Goal: Task Accomplishment & Management: Manage account settings

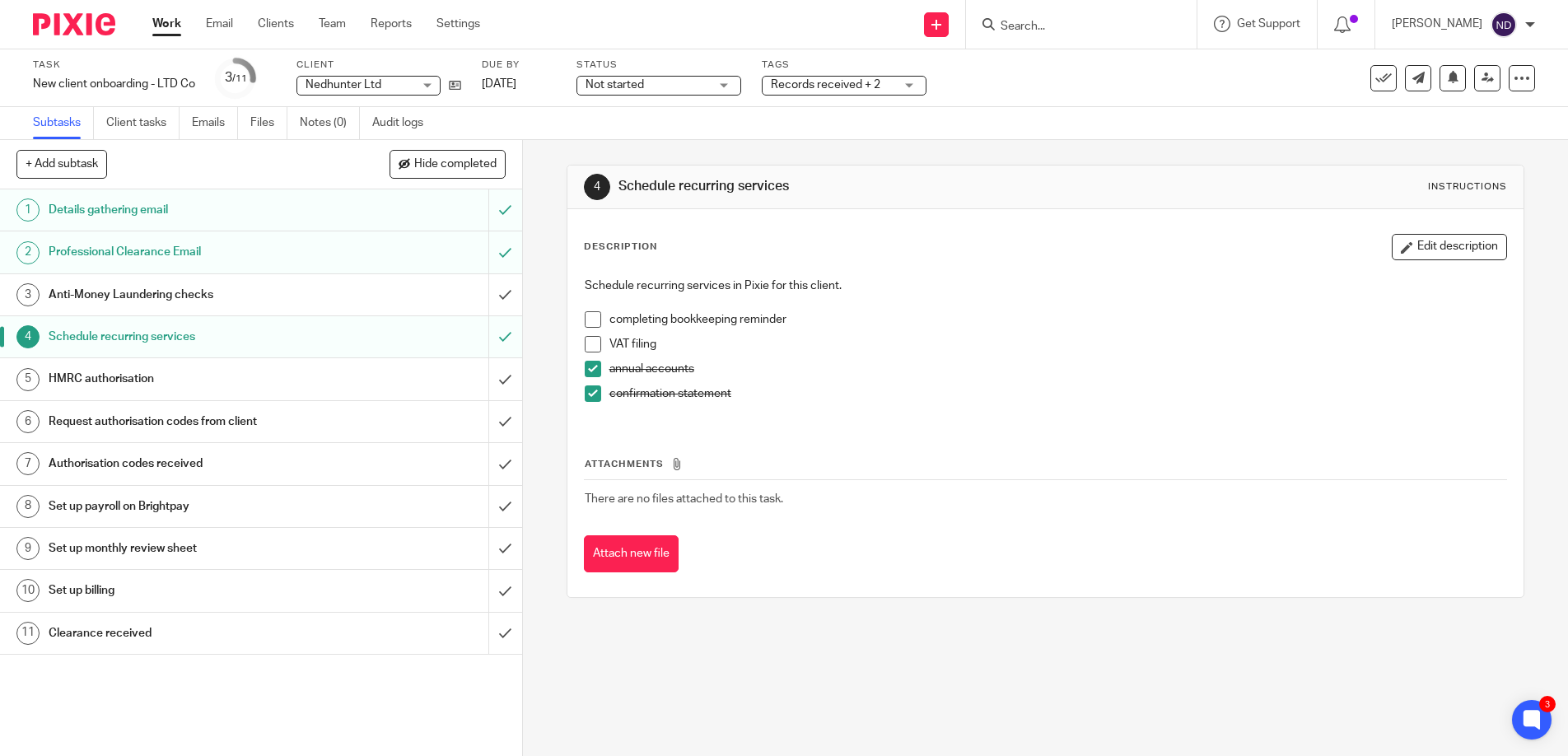
click at [163, 26] on link "Work" at bounding box center [166, 24] width 28 height 17
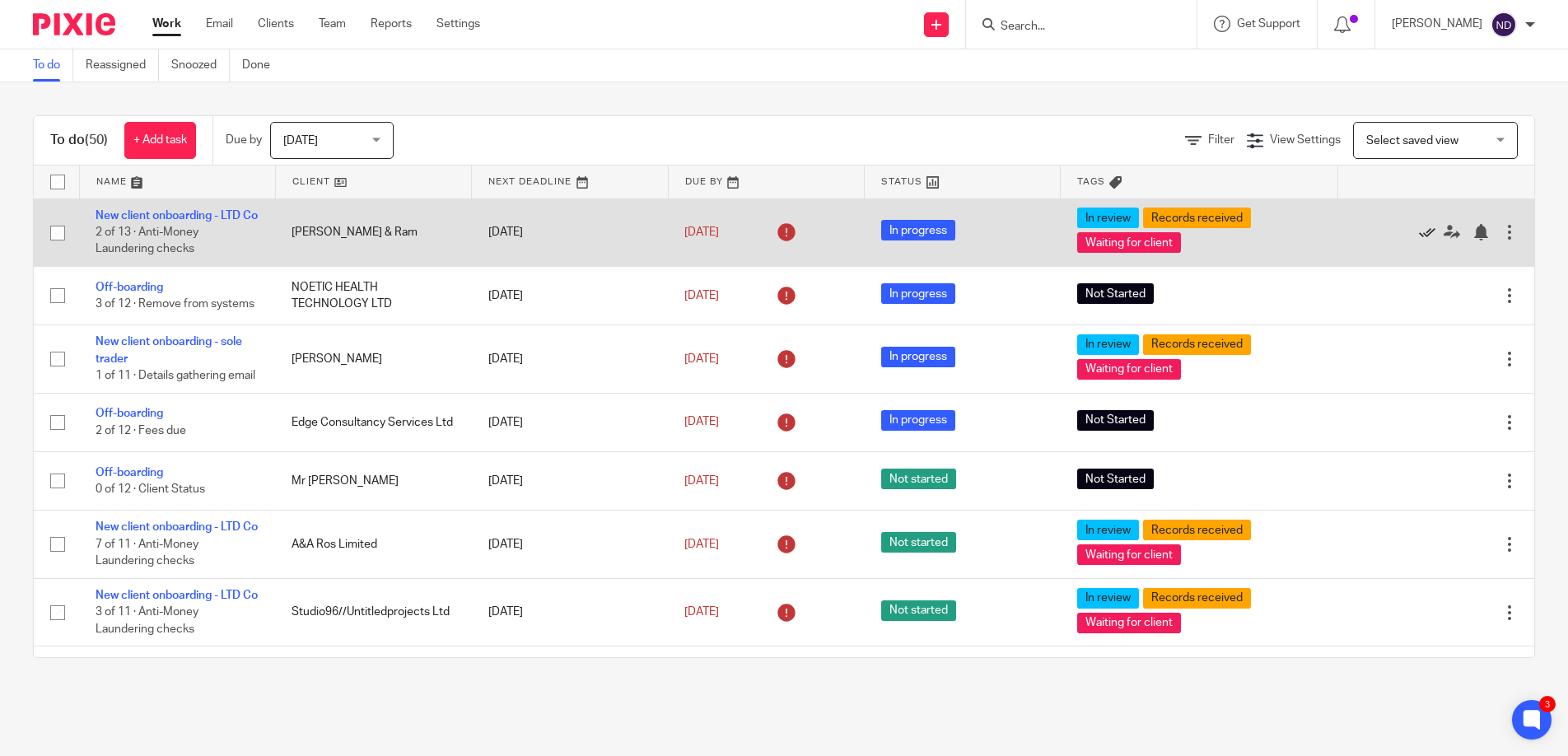
click at [1425, 241] on icon at bounding box center [1427, 232] width 17 height 17
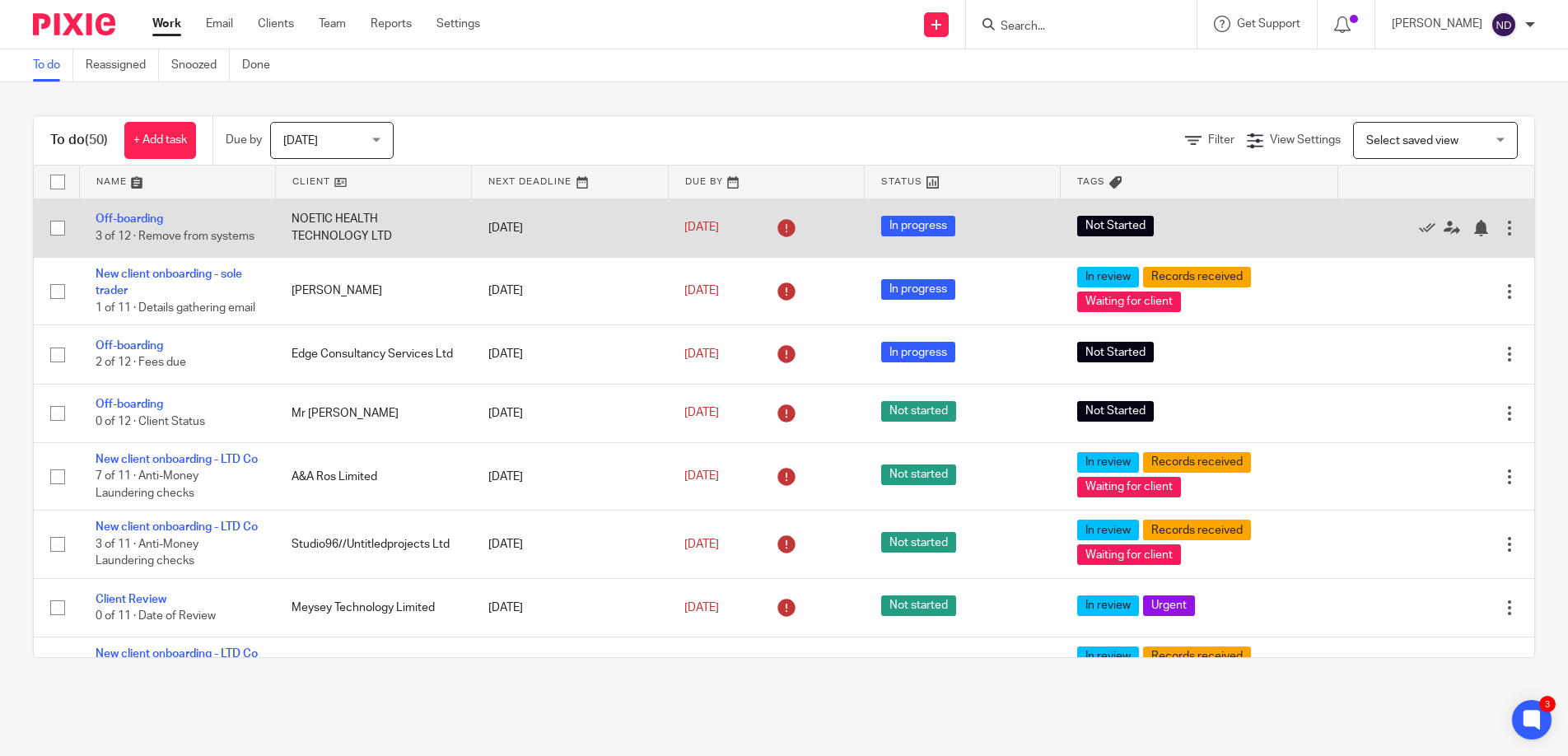
scroll to position [4, 0]
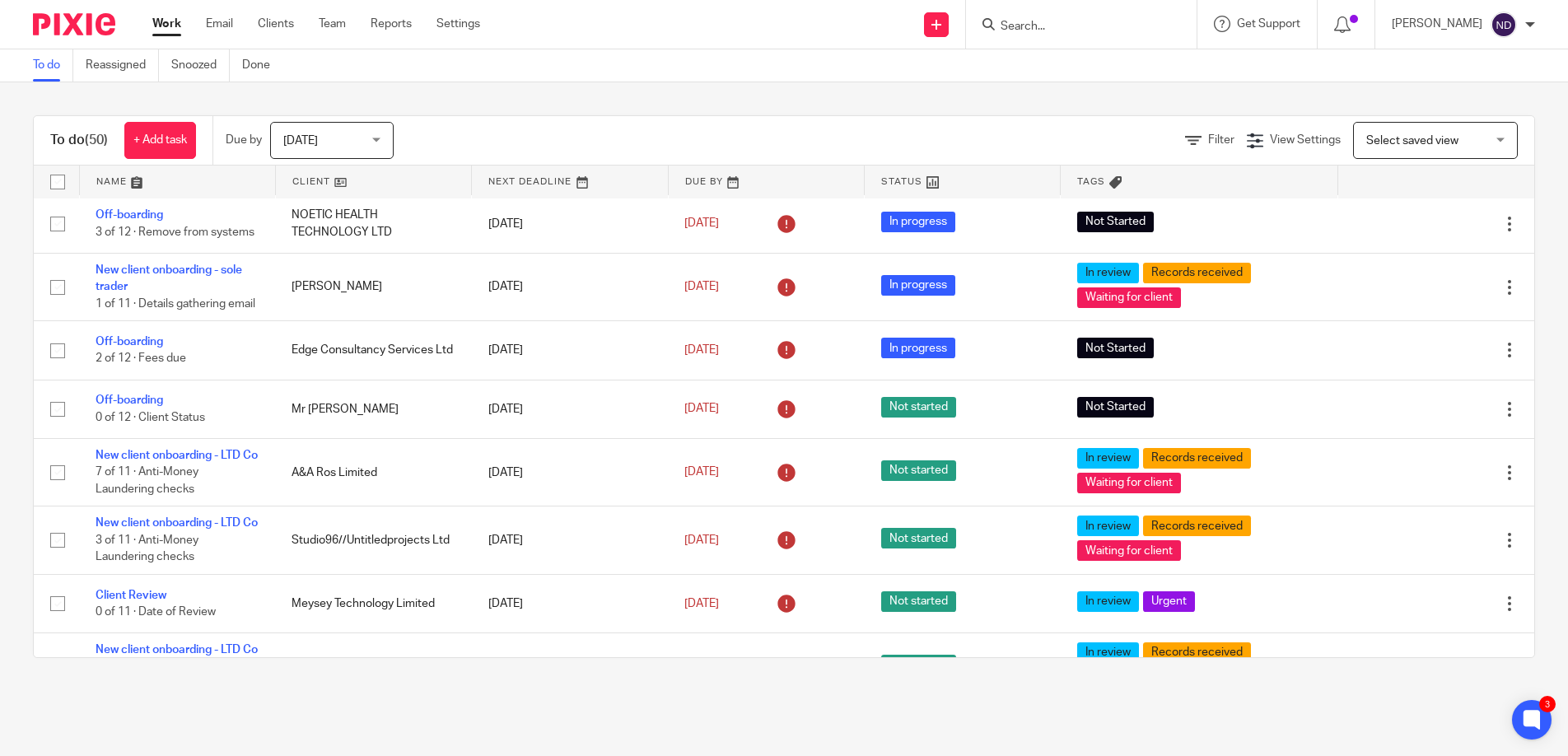
click at [114, 178] on link at bounding box center [177, 182] width 195 height 33
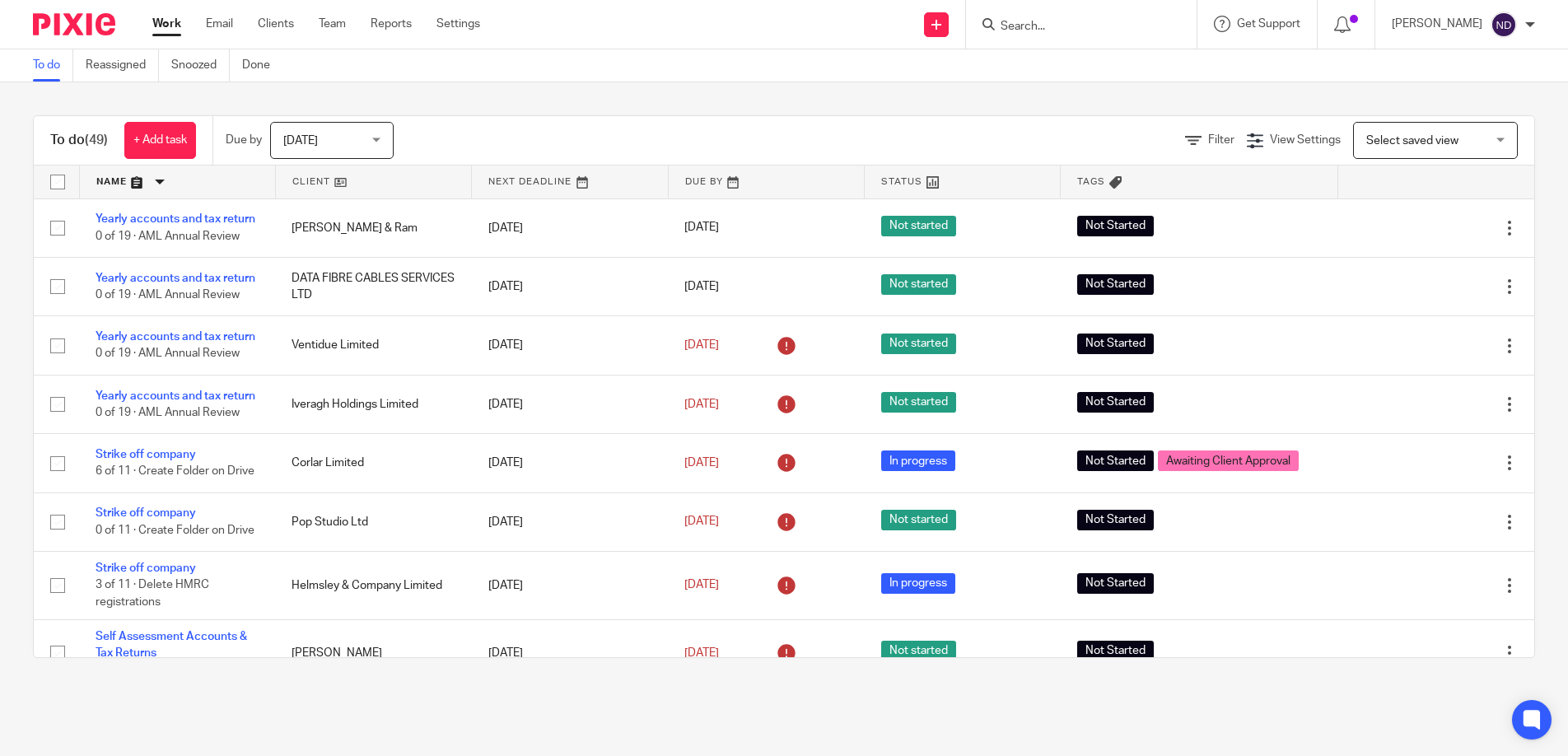
click at [108, 183] on link at bounding box center [177, 182] width 195 height 33
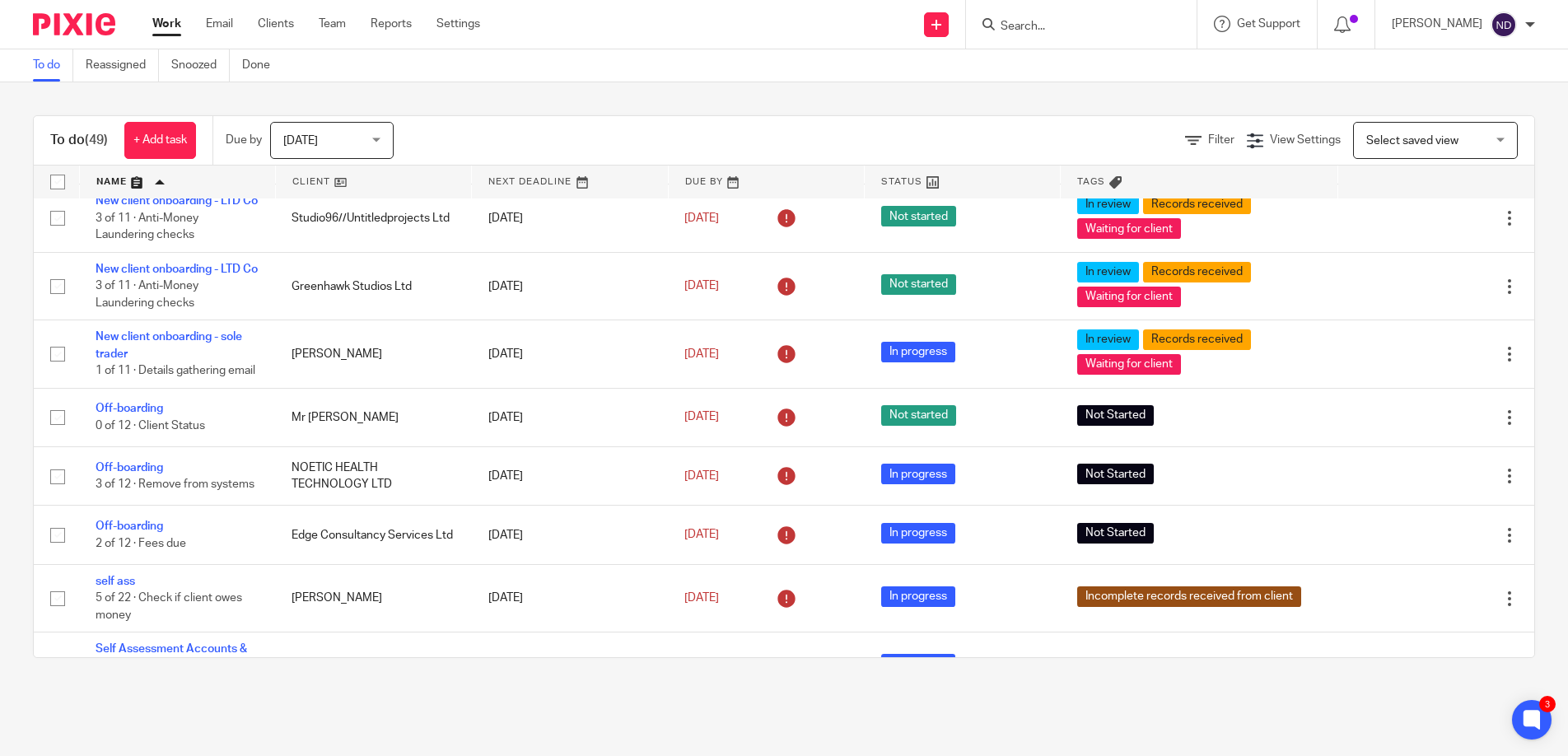
scroll to position [358, 0]
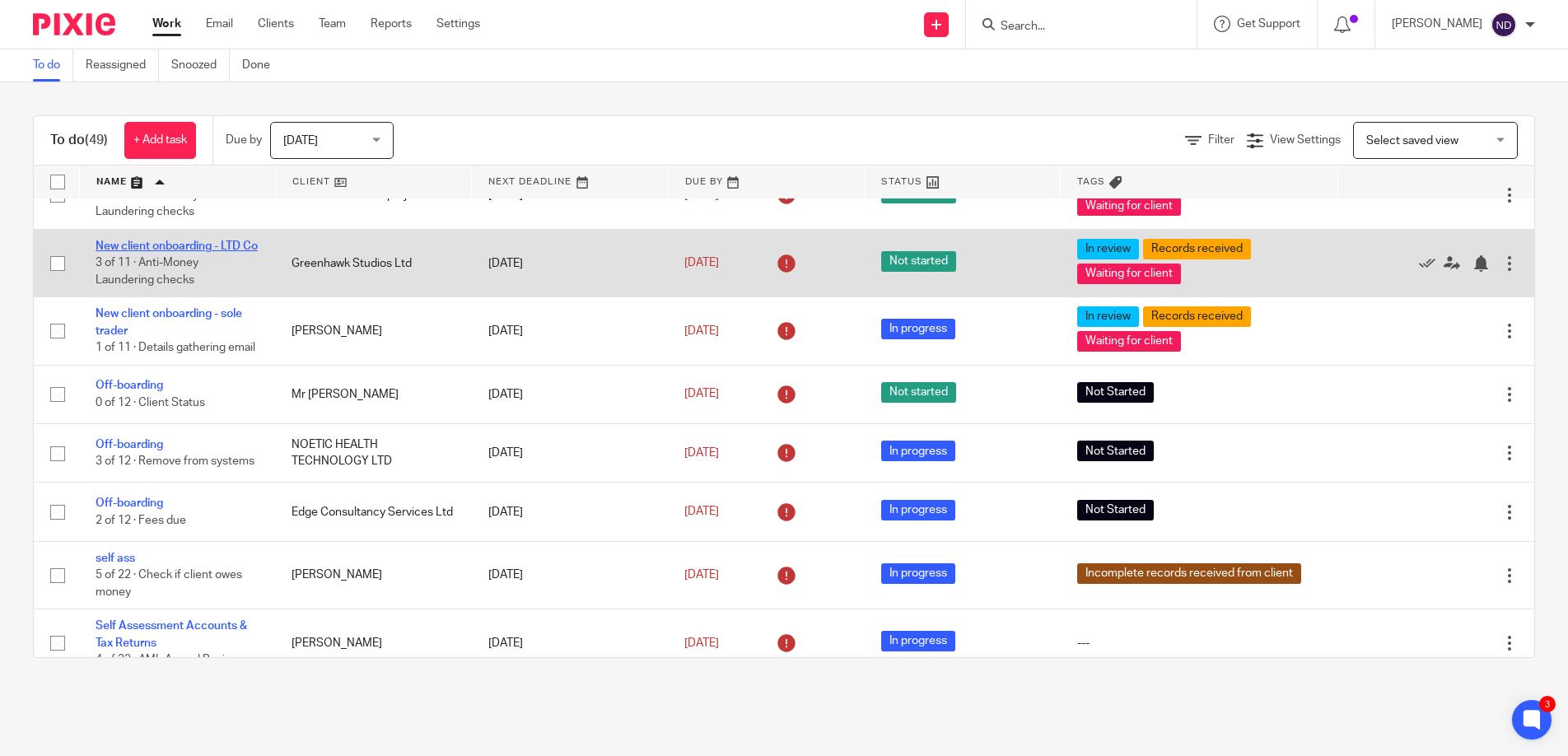
click at [151, 252] on link "New client onboarding - LTD Co" at bounding box center [176, 246] width 163 height 12
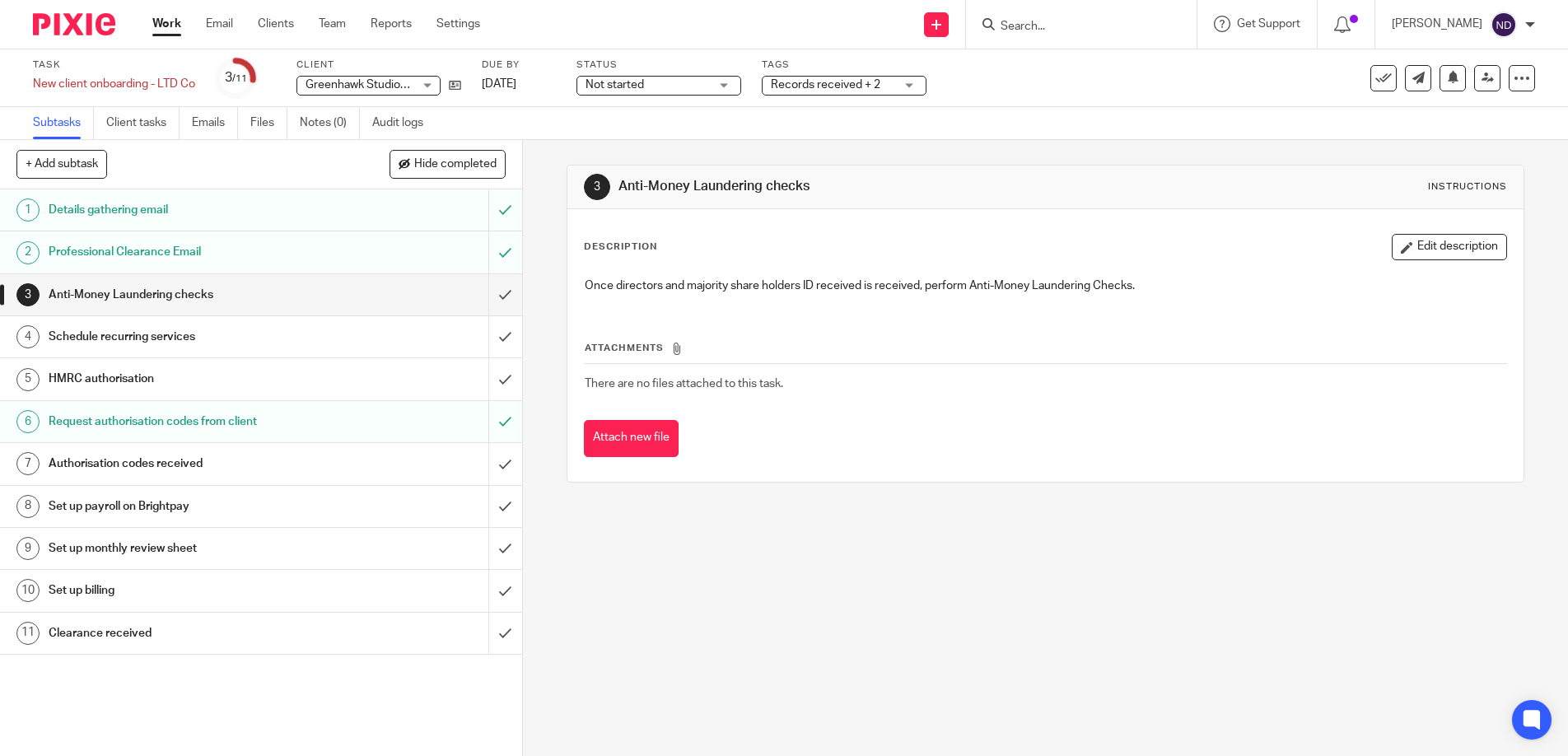
click at [108, 294] on h1 "Anti-Money Laundering checks" at bounding box center [189, 294] width 282 height 25
click at [1483, 77] on icon at bounding box center [1487, 77] width 12 height 12
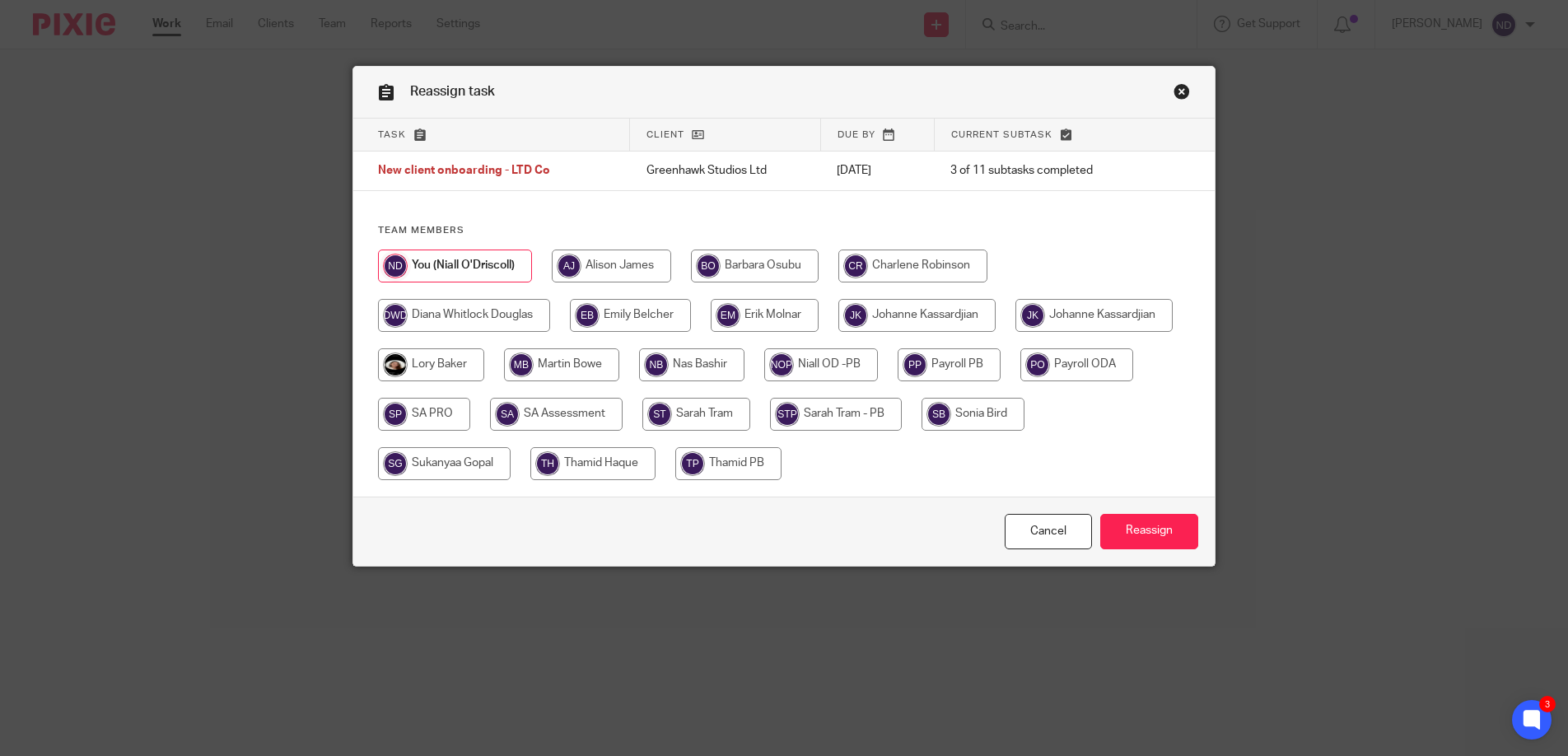
click at [1016, 332] on input "radio" at bounding box center [1094, 315] width 157 height 33
radio input "true"
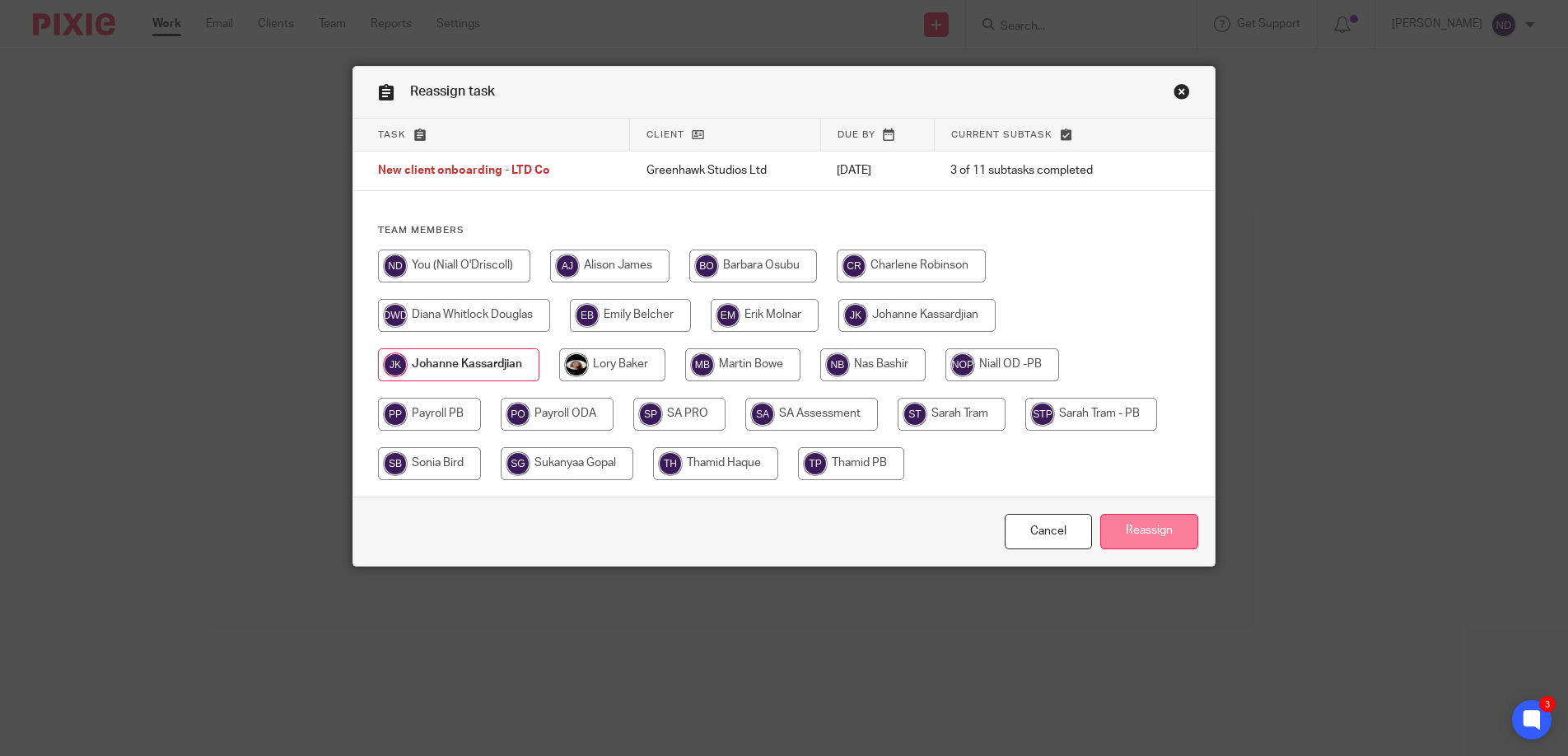
click at [1143, 530] on input "Reassign" at bounding box center [1149, 531] width 98 height 36
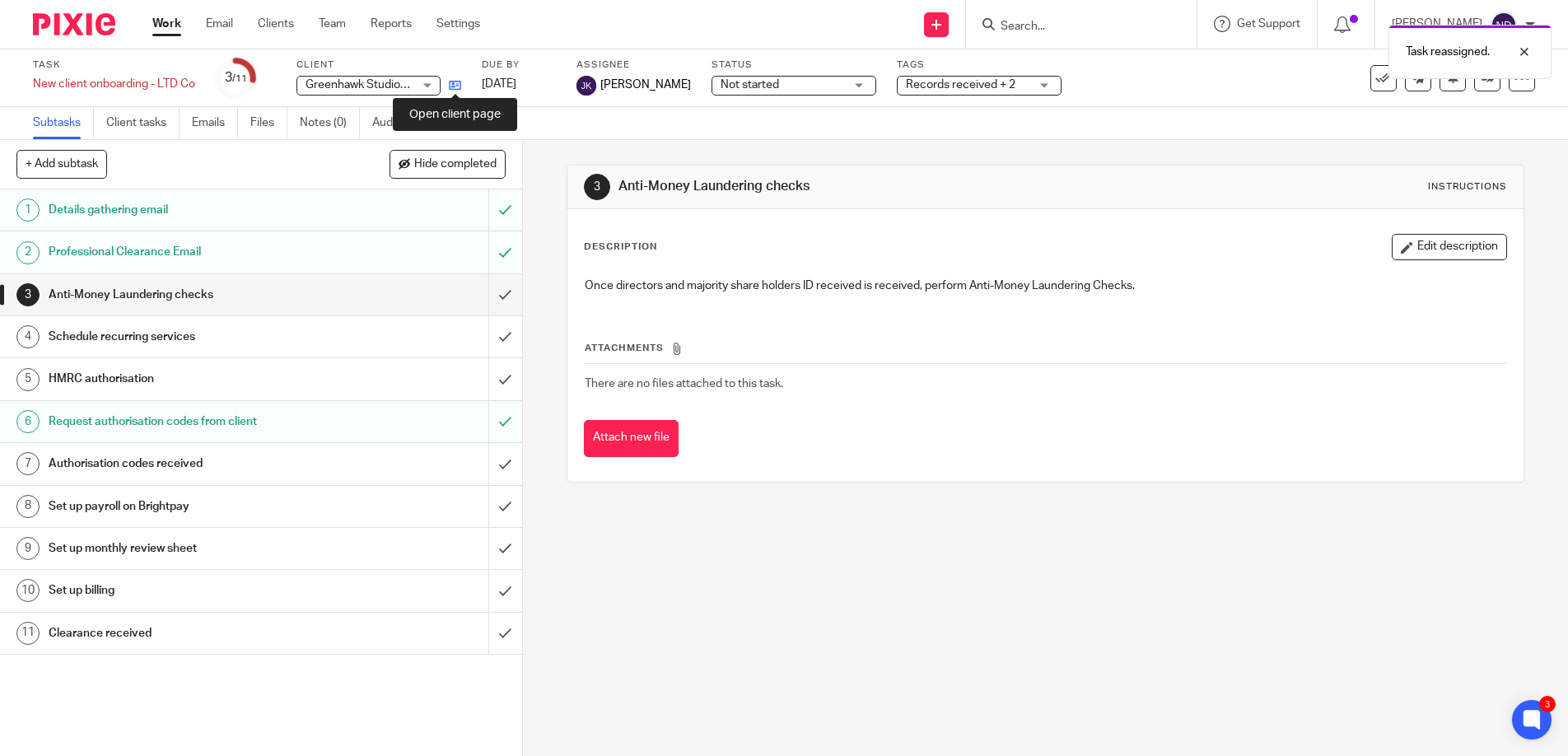
click at [458, 83] on icon at bounding box center [454, 85] width 12 height 12
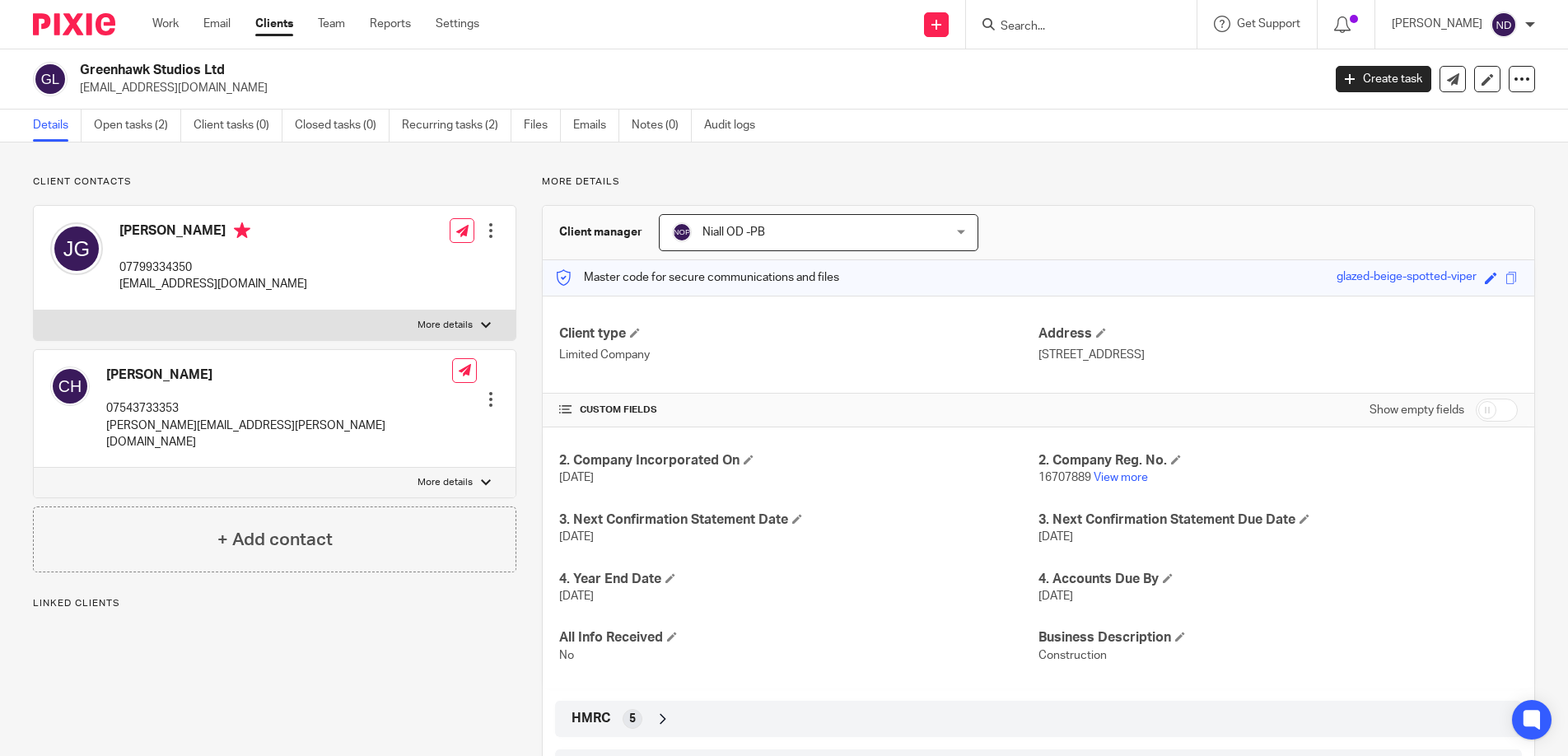
scroll to position [75, 0]
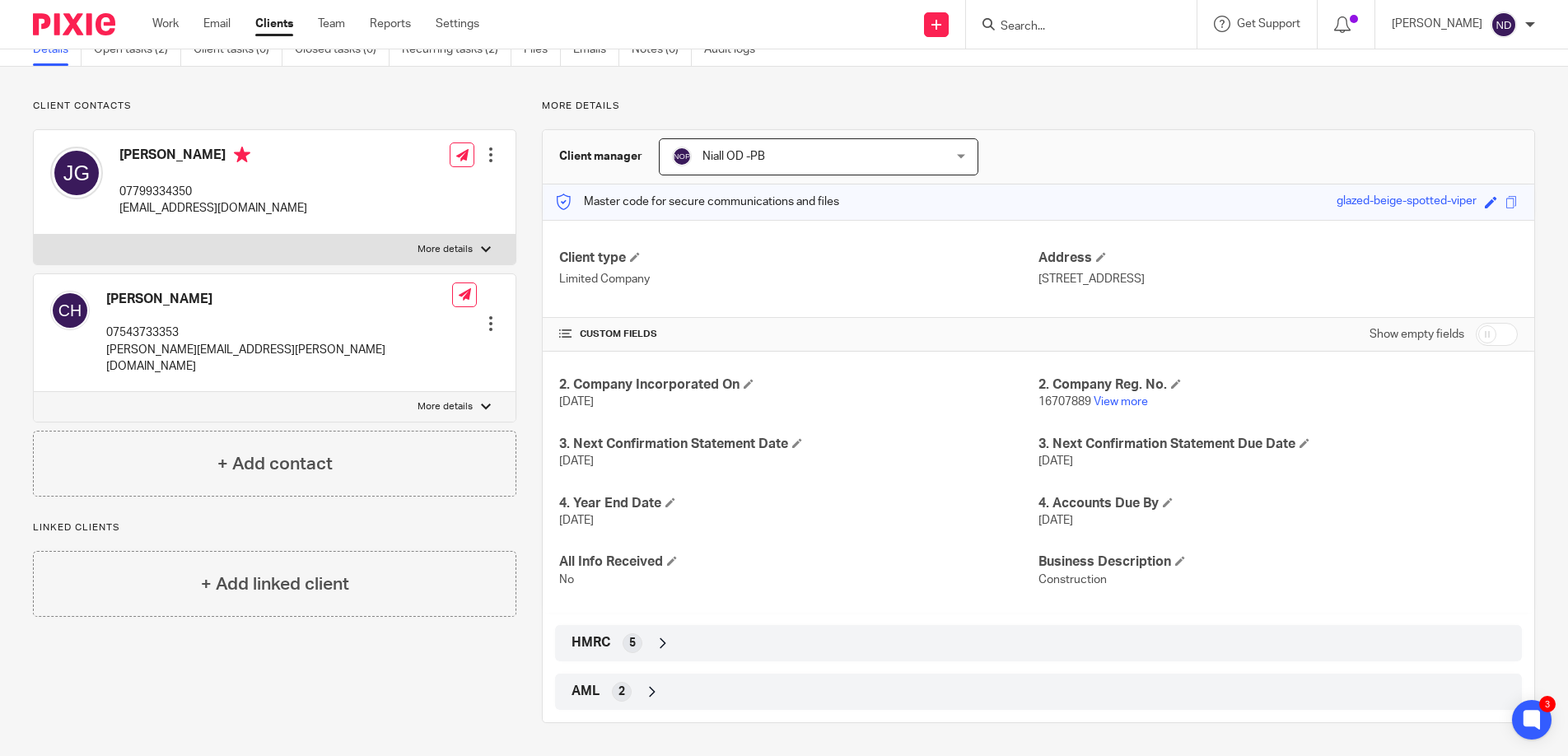
click at [654, 690] on icon at bounding box center [653, 692] width 17 height 17
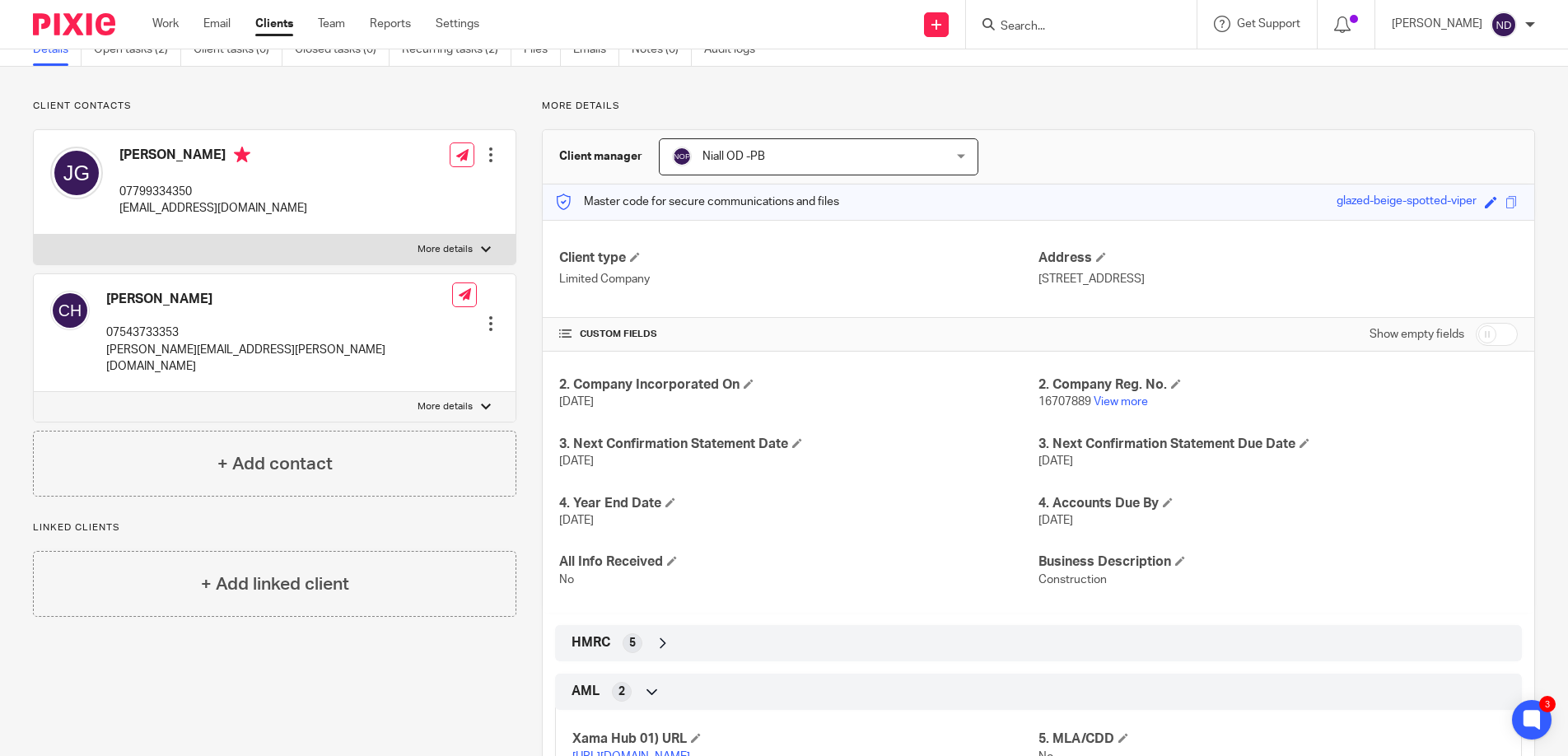
scroll to position [169, 0]
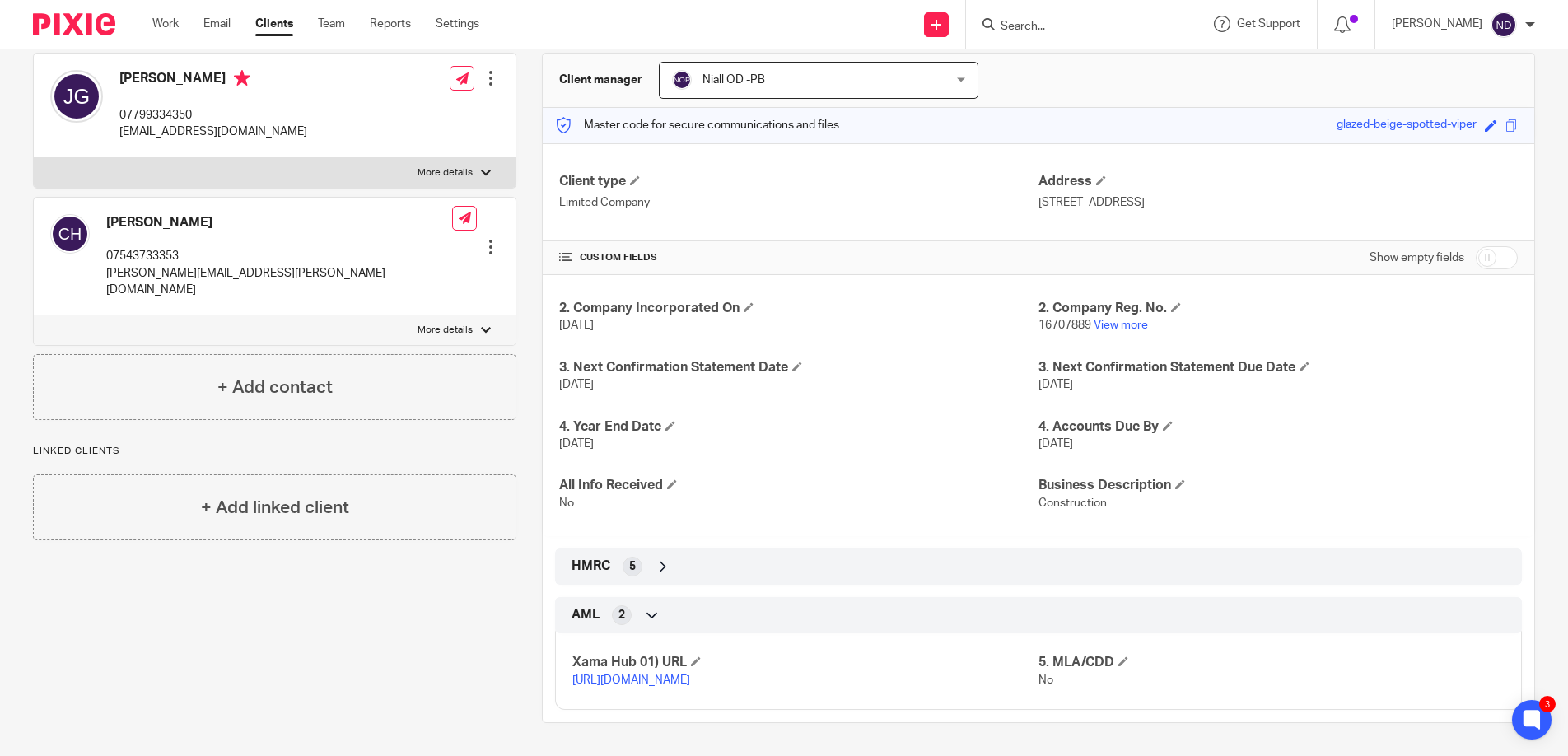
click at [620, 674] on link "https://platform.xamatech.com/portal/crm/clients/2eea28b0-8e24-11f0-8e51-d56ec6…" at bounding box center [631, 680] width 118 height 12
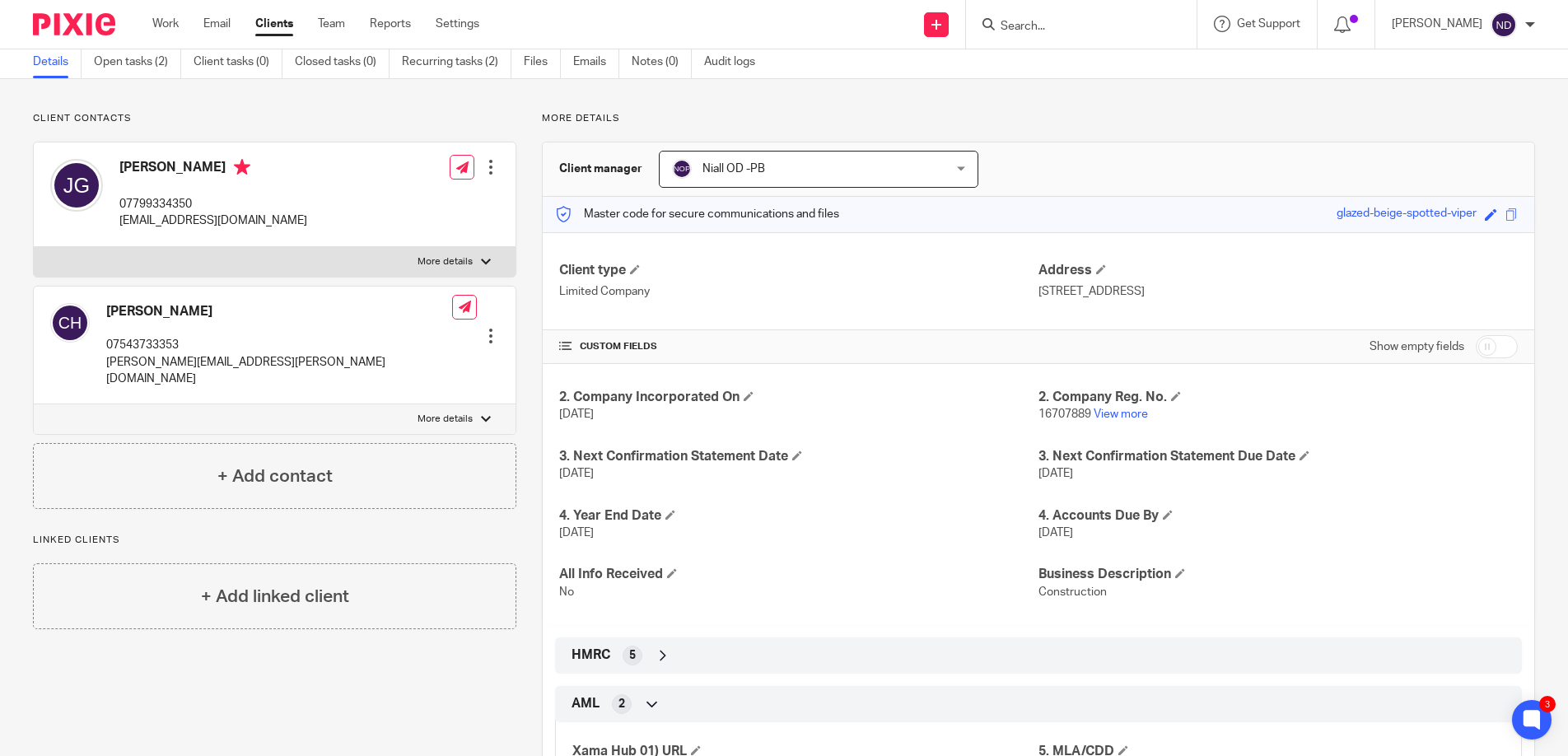
scroll to position [45, 0]
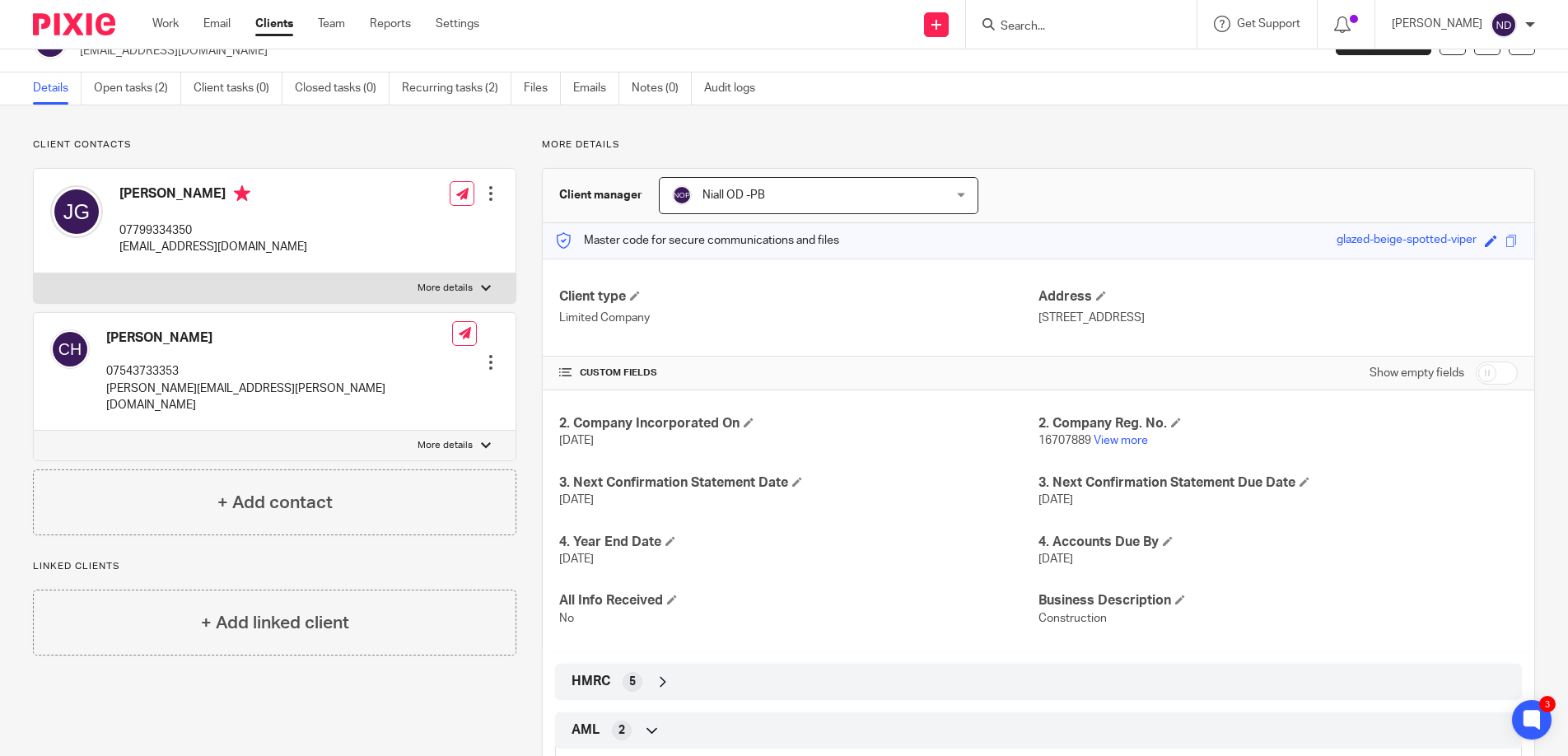
click at [124, 70] on div "Greenhawk Studios Ltd jareth81@outlook.com Create task Update from Companies Ho…" at bounding box center [784, 41] width 1568 height 60
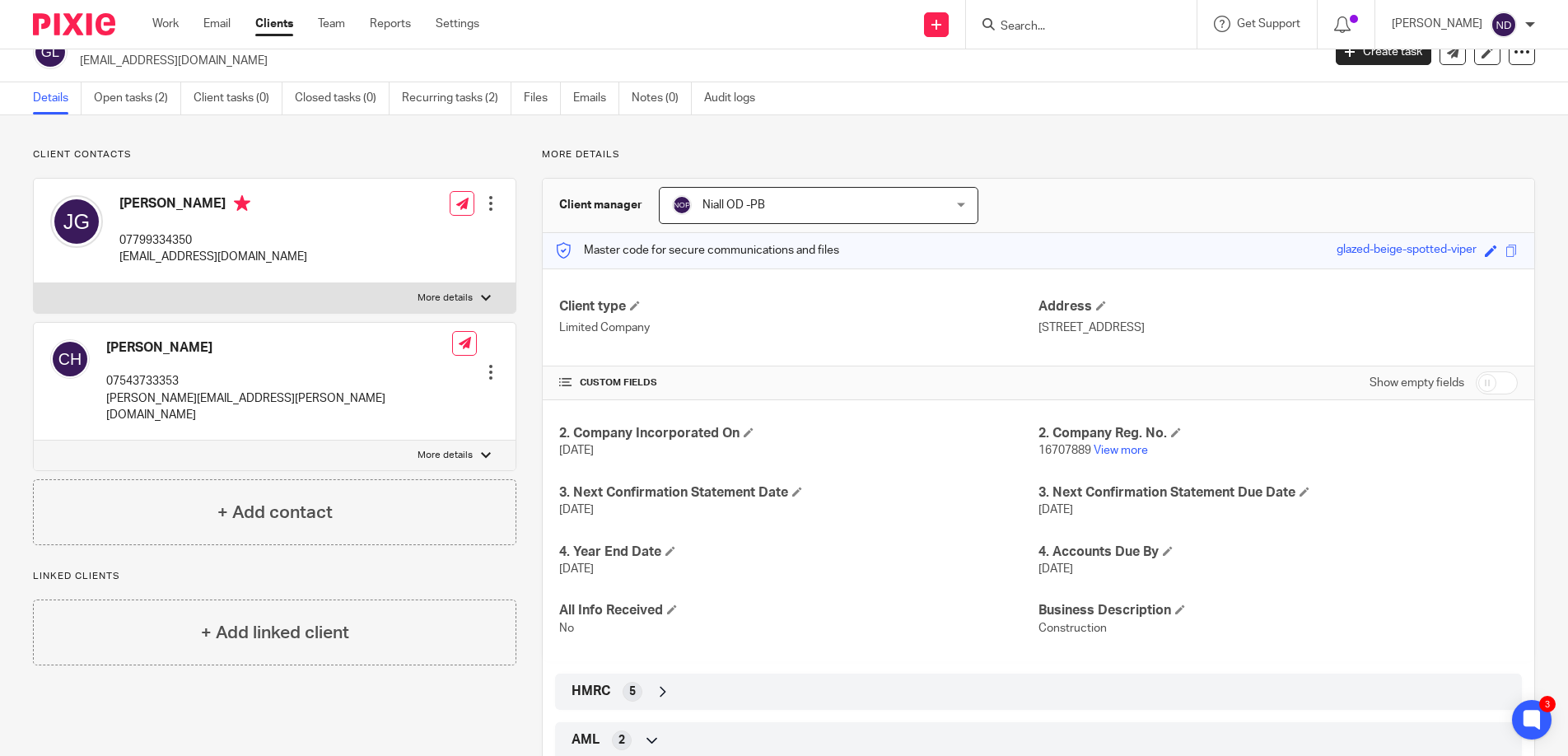
scroll to position [23, 0]
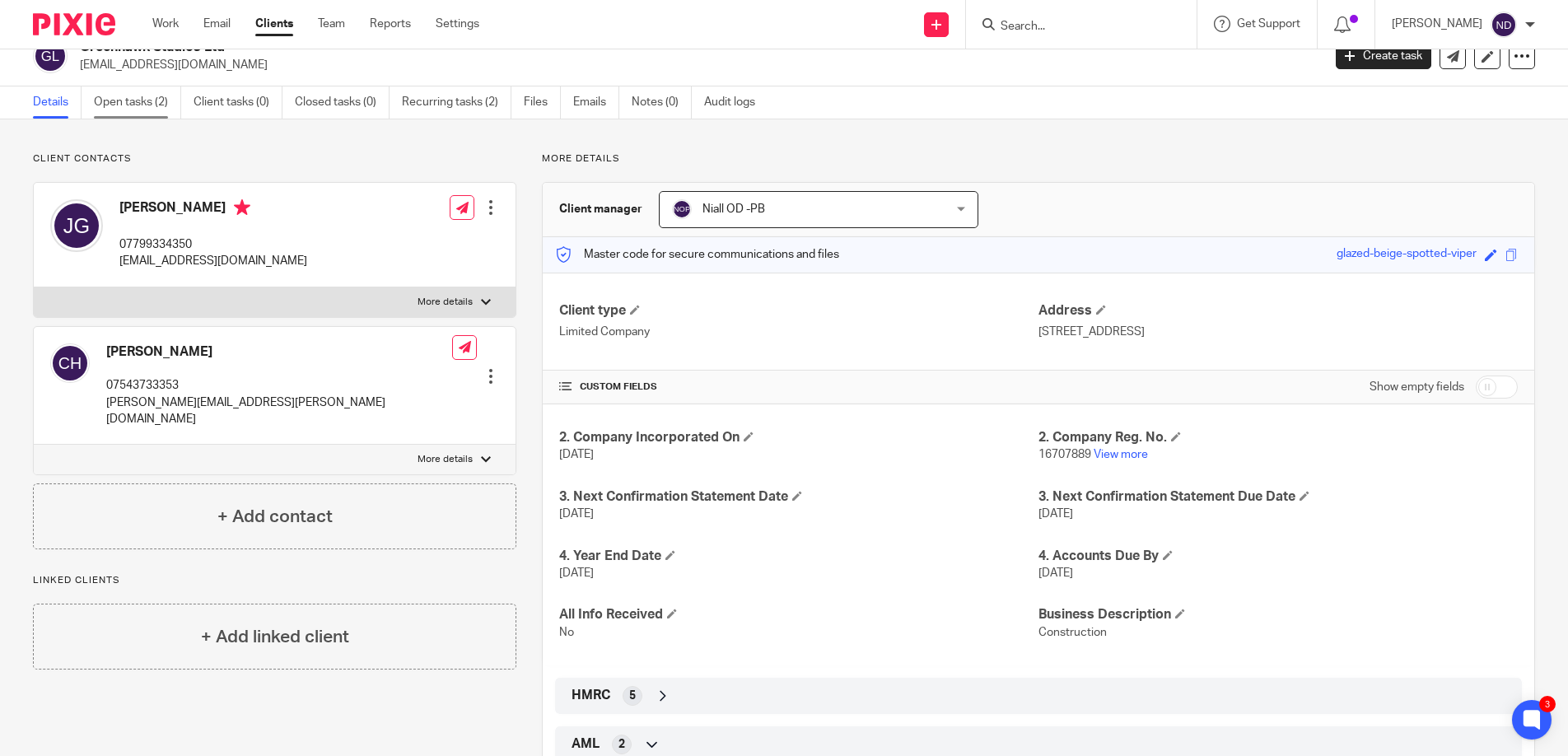
click at [115, 103] on link "Open tasks (2)" at bounding box center [137, 102] width 87 height 32
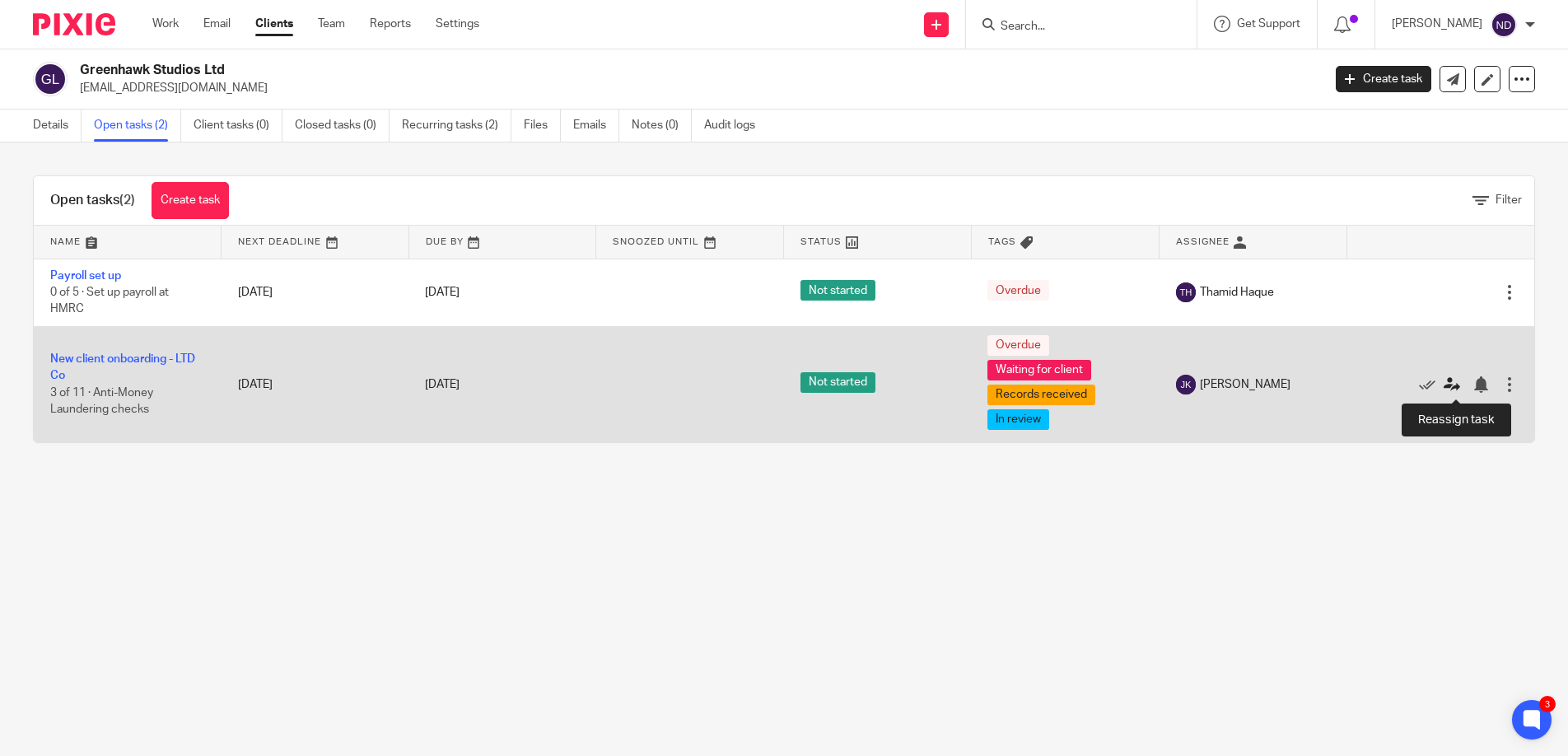
click at [1456, 386] on icon at bounding box center [1452, 385] width 17 height 17
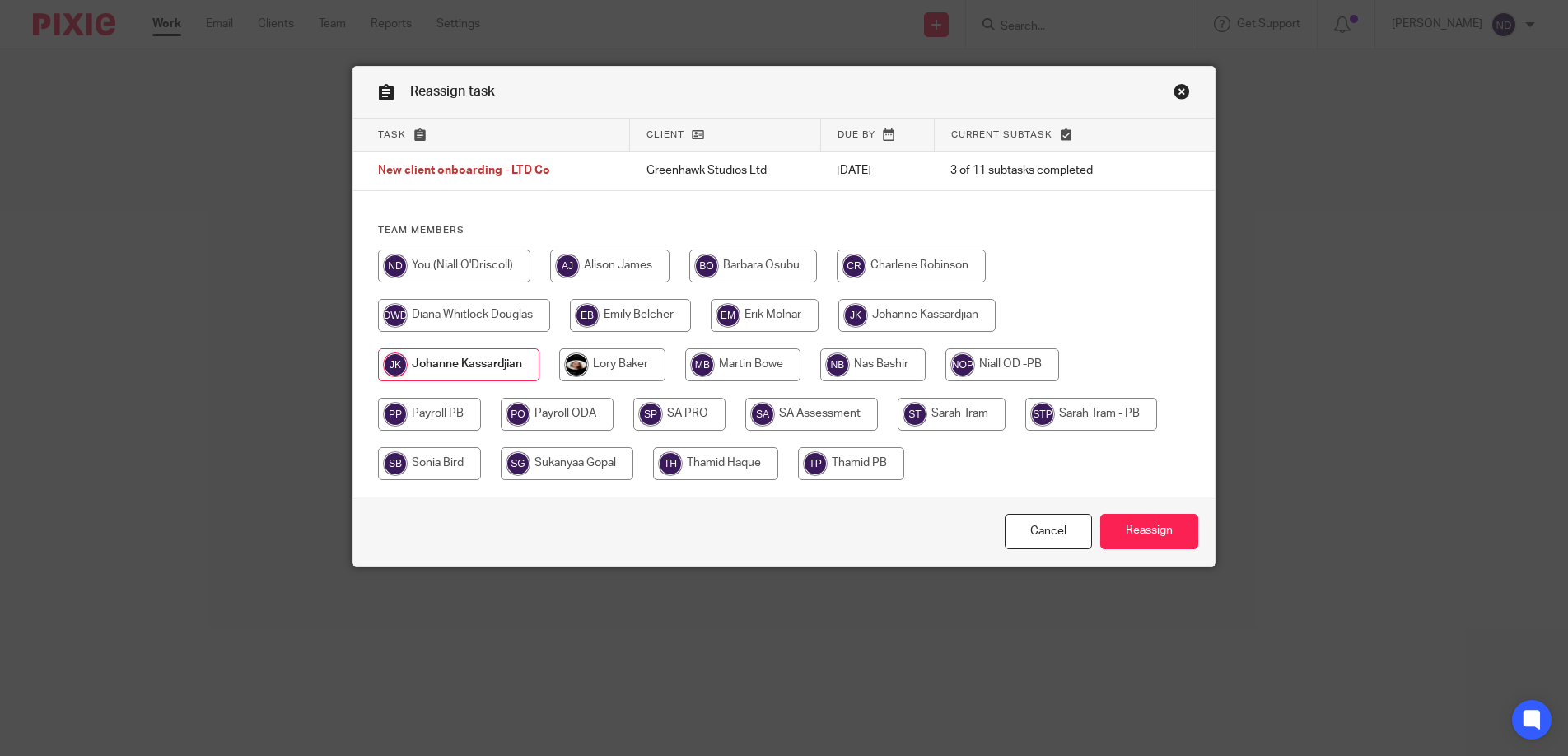
click at [465, 264] on input "radio" at bounding box center [454, 266] width 153 height 33
radio input "true"
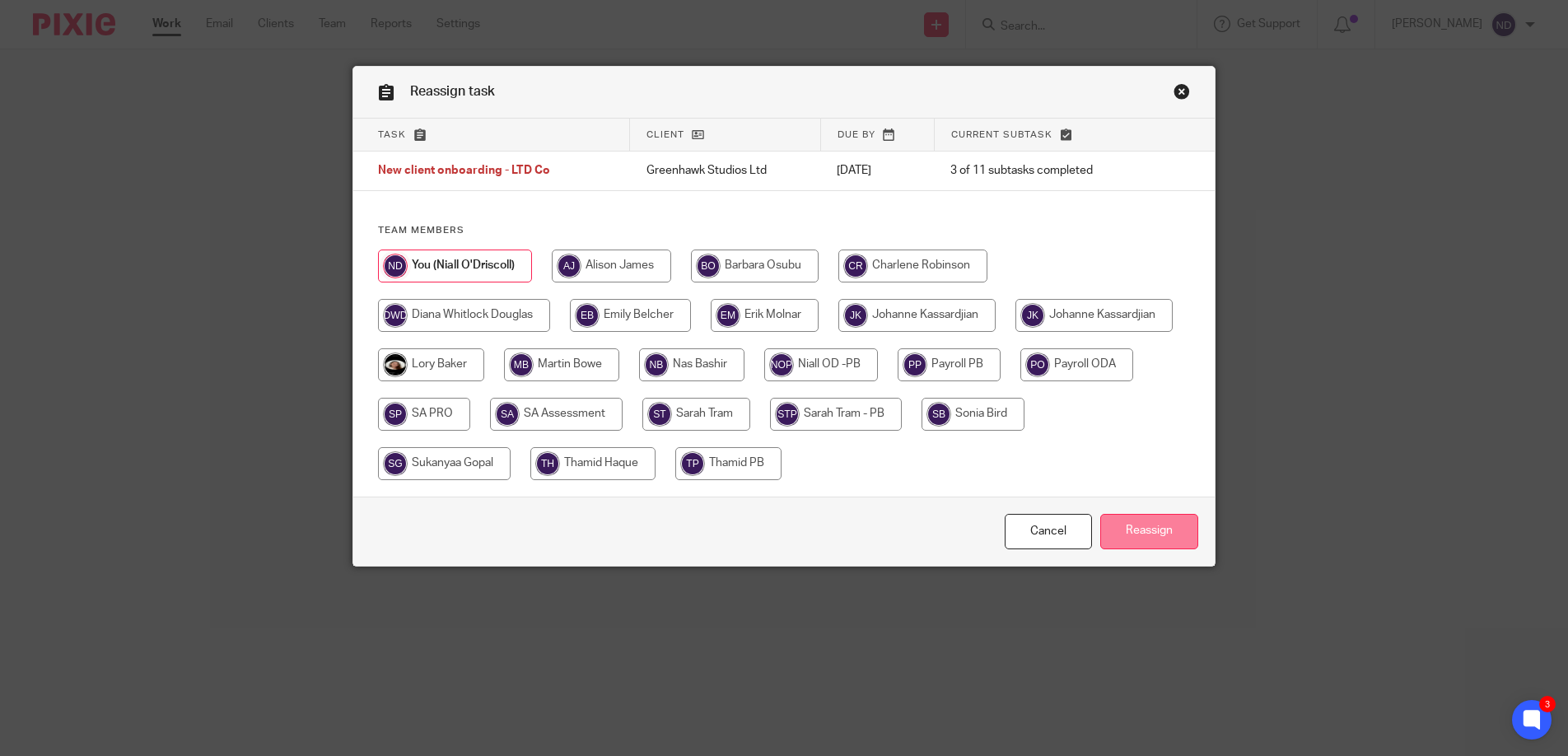
click at [1131, 529] on input "Reassign" at bounding box center [1149, 531] width 98 height 36
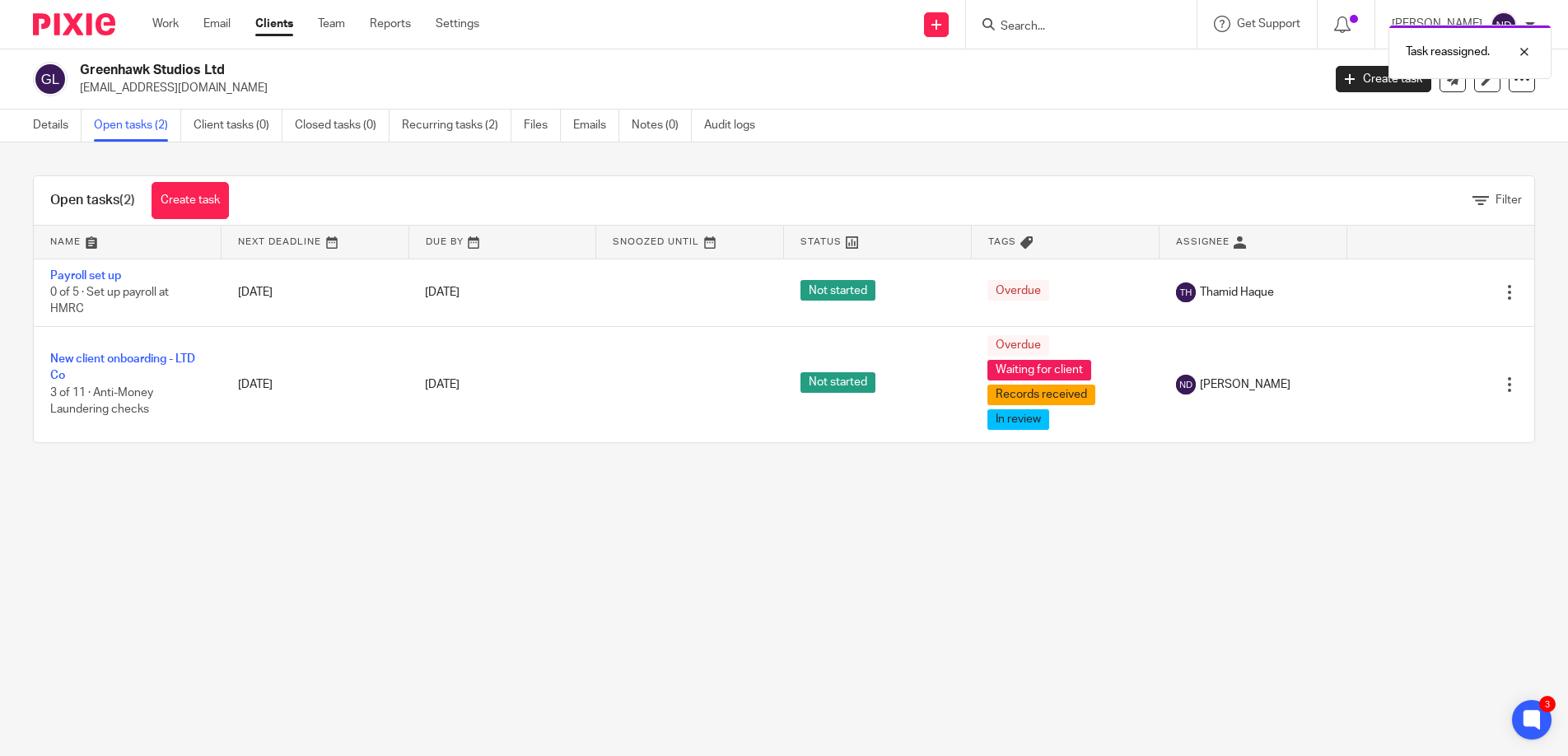
click at [716, 456] on div "Open tasks (2) Create task Filter Name Next Deadline Due By Snoozed Until Statu…" at bounding box center [784, 309] width 1568 height 333
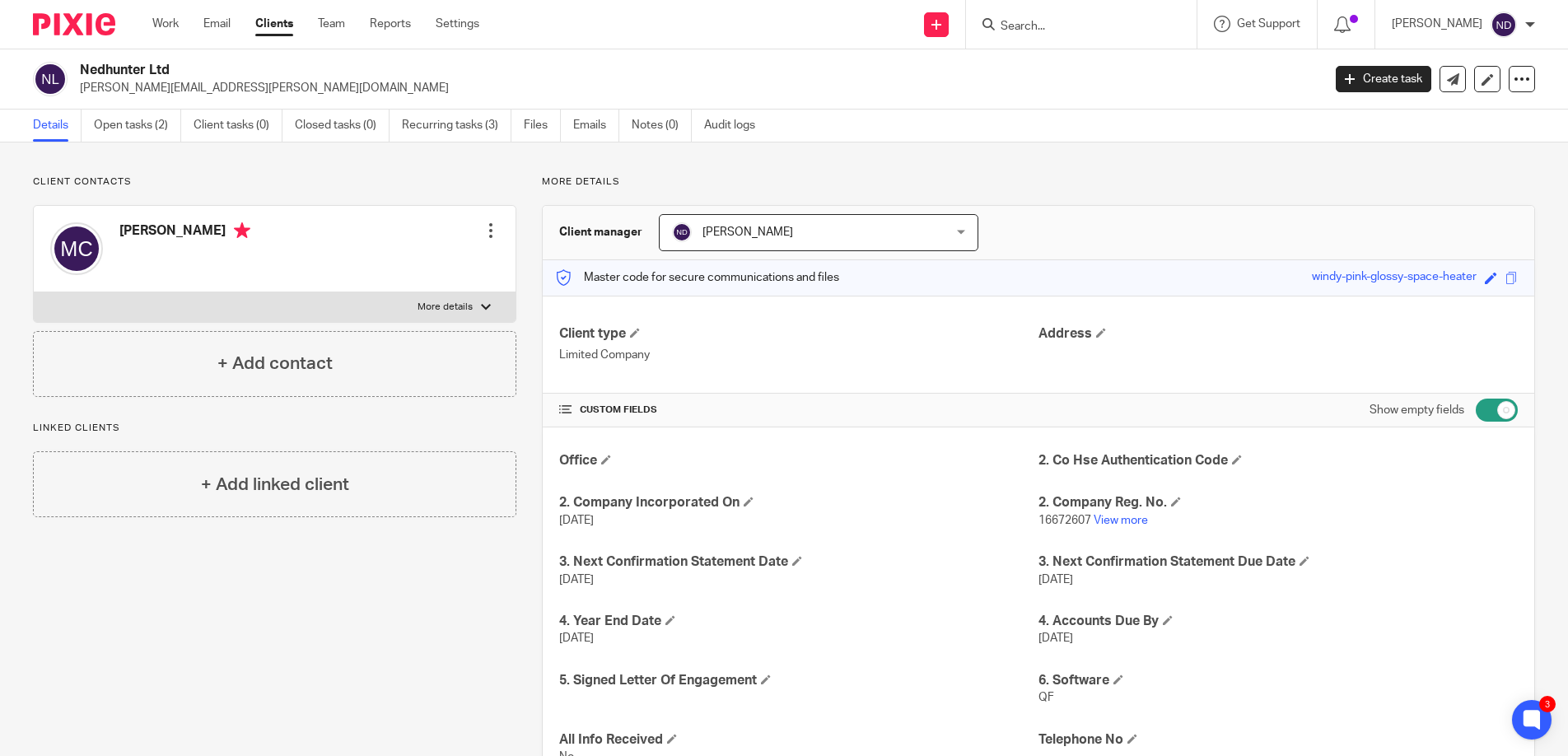
scroll to position [348, 0]
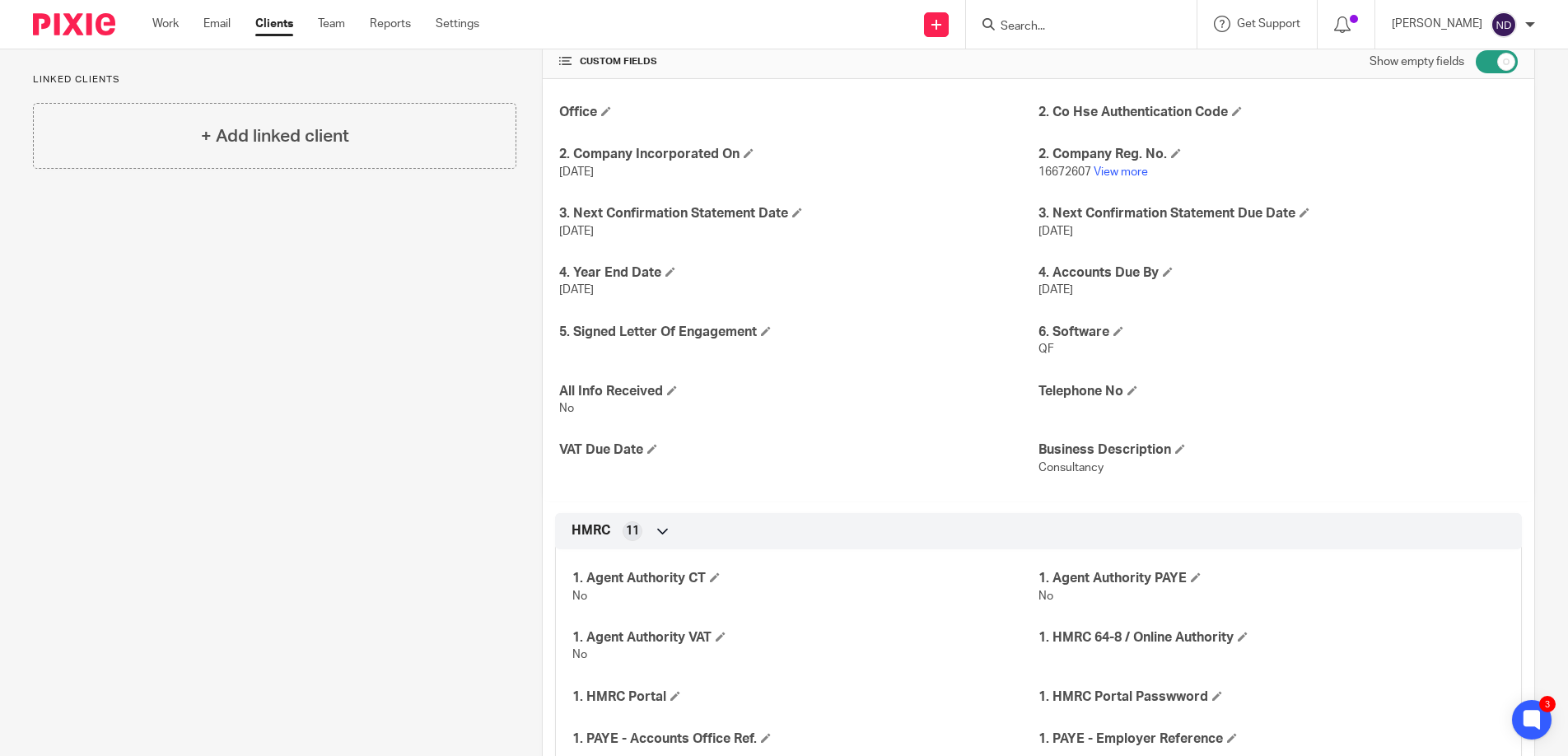
click at [1038, 17] on form at bounding box center [1086, 24] width 176 height 20
click at [1031, 26] on input "Search" at bounding box center [1073, 28] width 148 height 15
click button "submit" at bounding box center [0, 0] width 0 height 0
click at [1091, 26] on input "unchart" at bounding box center [1073, 28] width 148 height 15
type input "unchar"
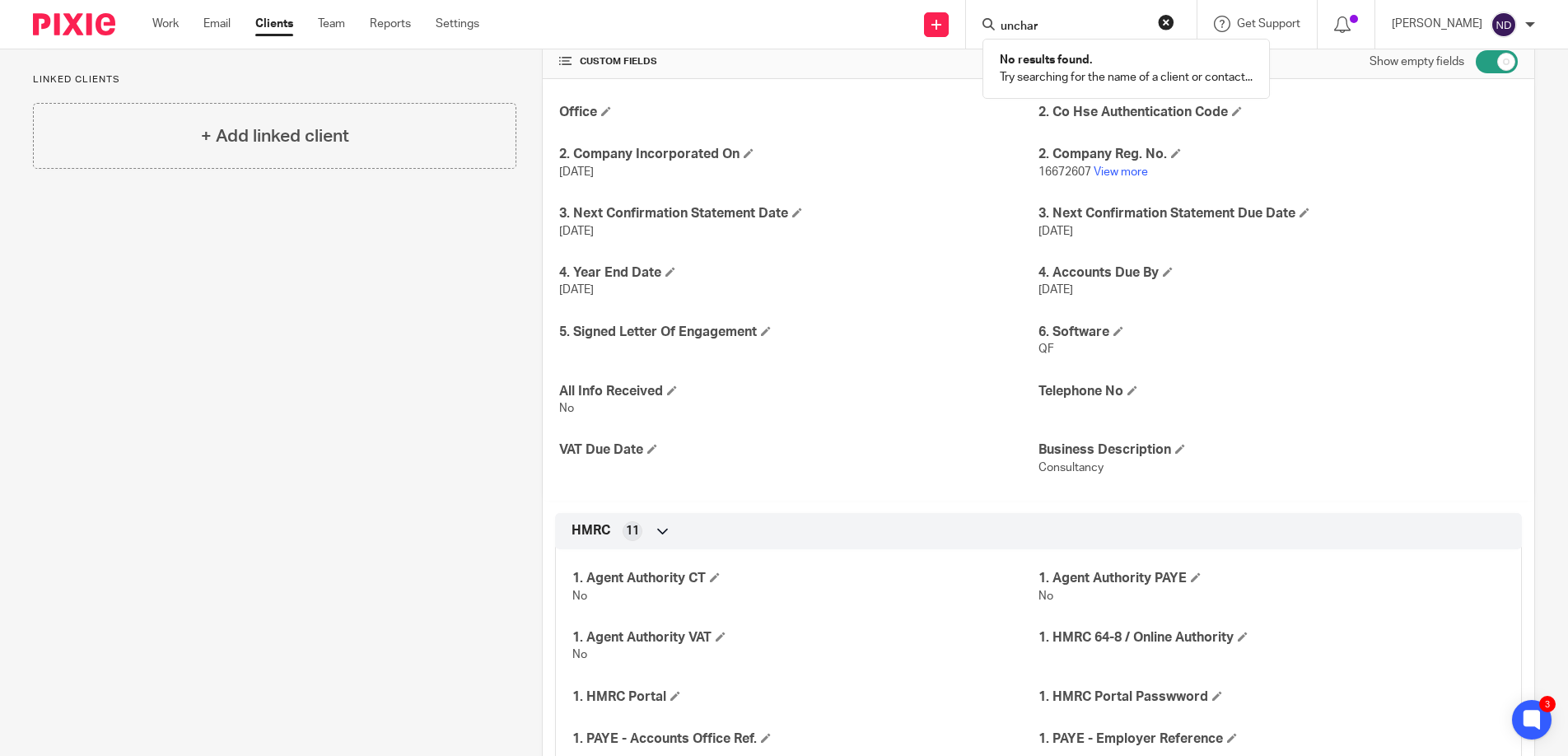
click button "submit" at bounding box center [0, 0] width 0 height 0
click at [859, 135] on div "Office 2. Co Hse Authentication Code 2. Company Incorporated On 26 Aug 2025 2. …" at bounding box center [1039, 289] width 992 height 422
click at [1035, 23] on input "Search" at bounding box center [1073, 28] width 148 height 15
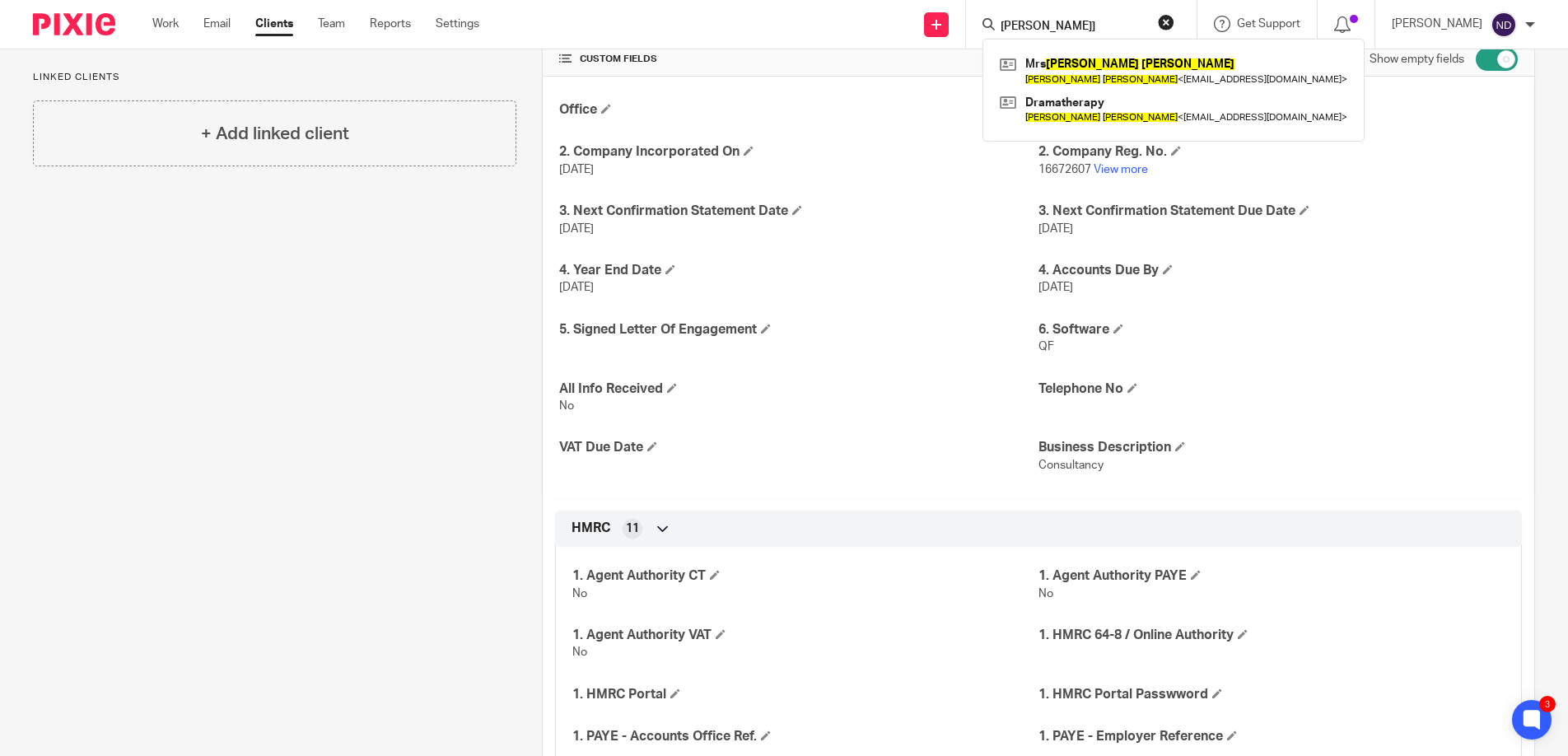
type input "alice allen]"
click button "submit" at bounding box center [0, 0] width 0 height 0
click at [1127, 67] on link at bounding box center [1174, 70] width 356 height 38
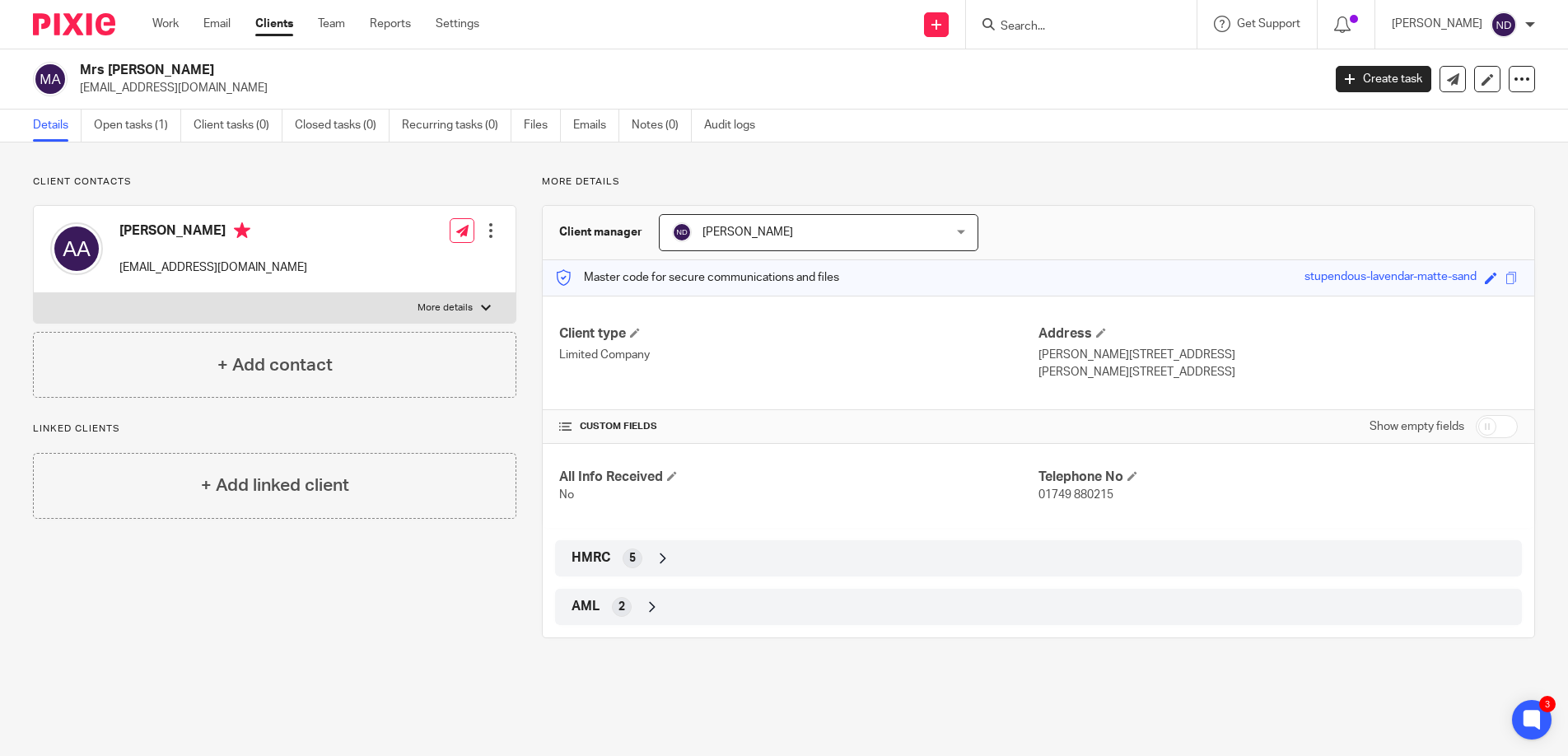
click at [1030, 26] on input "Search" at bounding box center [1073, 28] width 148 height 15
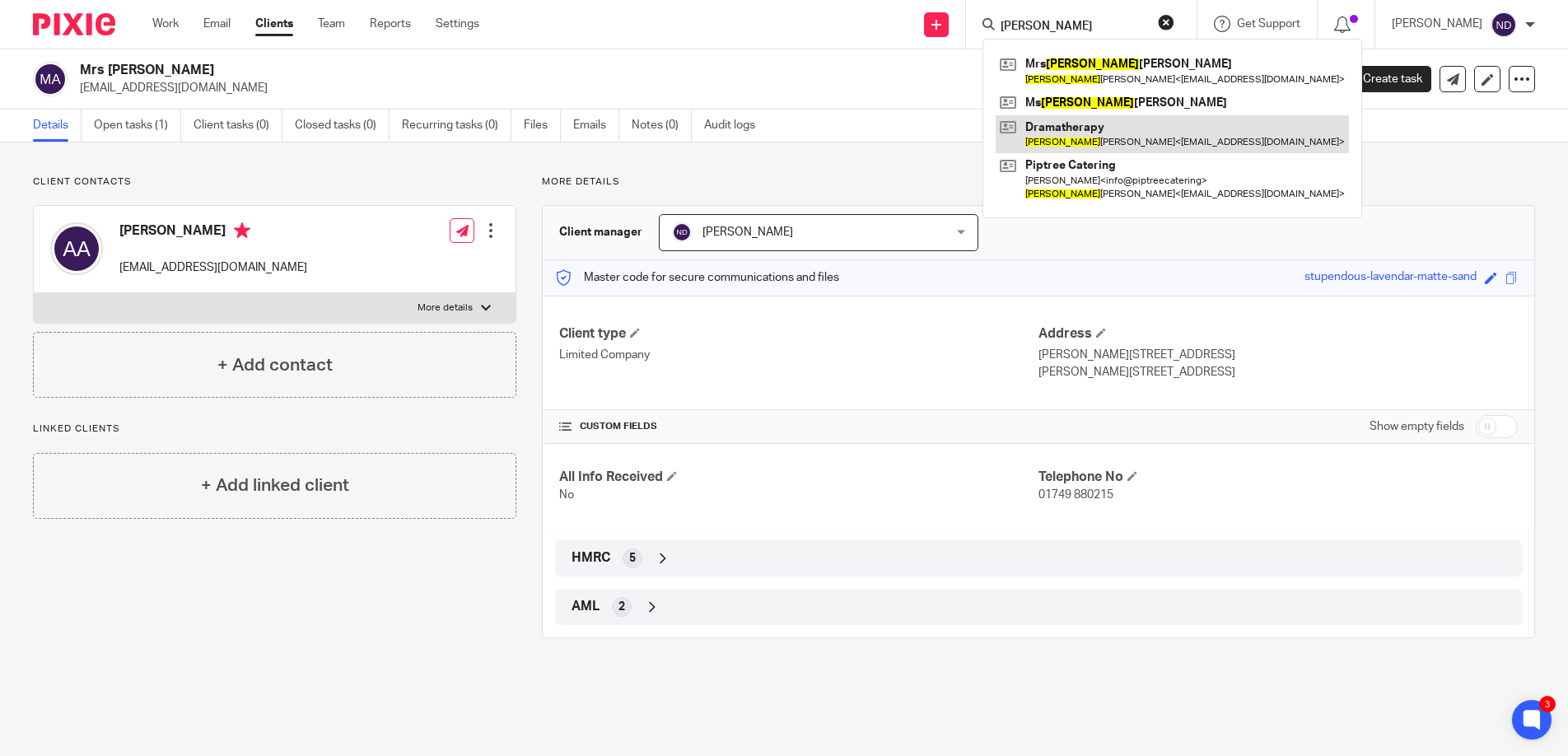
type input "[PERSON_NAME]"
click at [1083, 127] on link at bounding box center [1173, 133] width 353 height 38
